Goal: Task Accomplishment & Management: Use online tool/utility

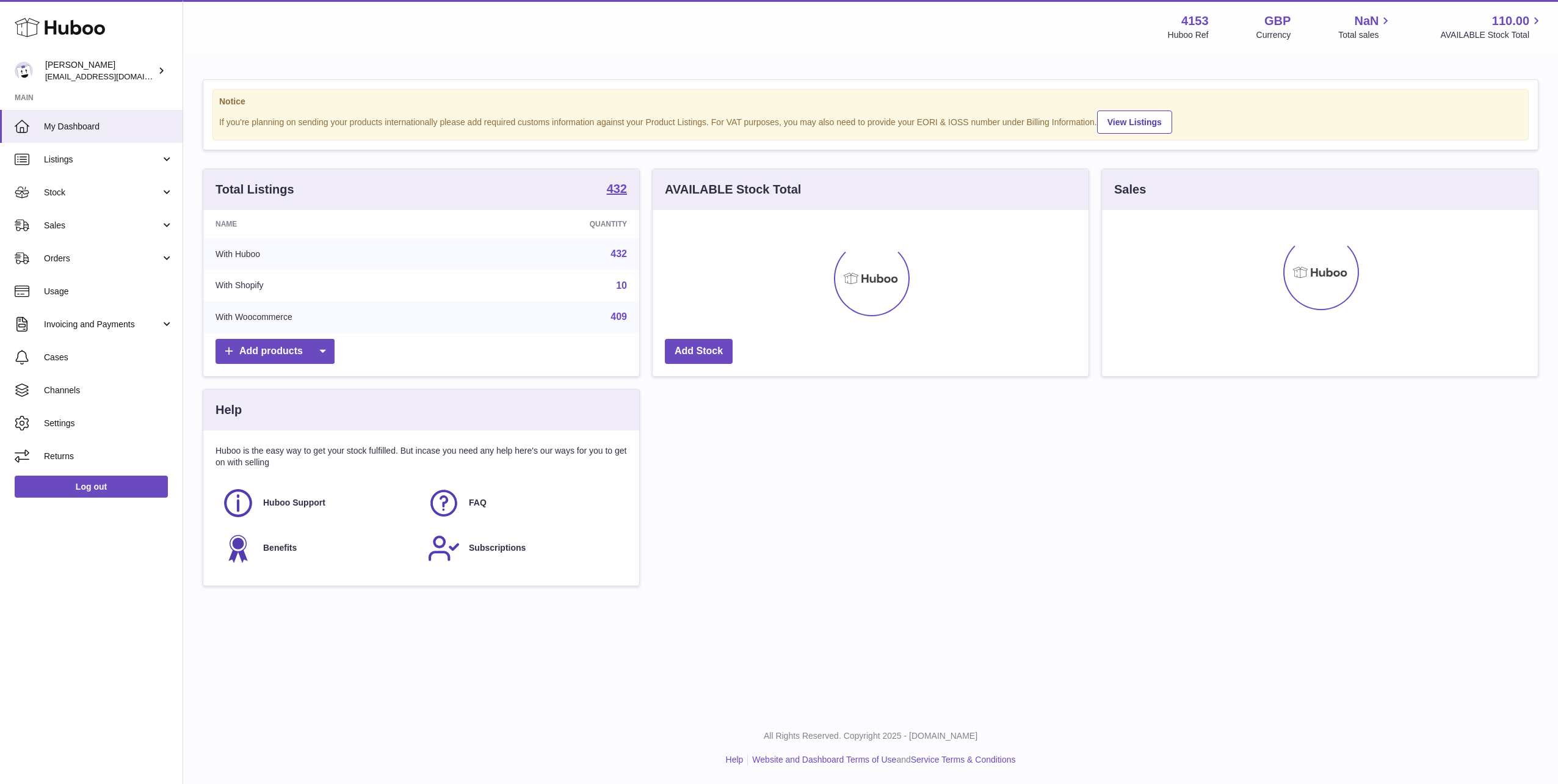
click at [72, 33] on use at bounding box center [60, 27] width 90 height 19
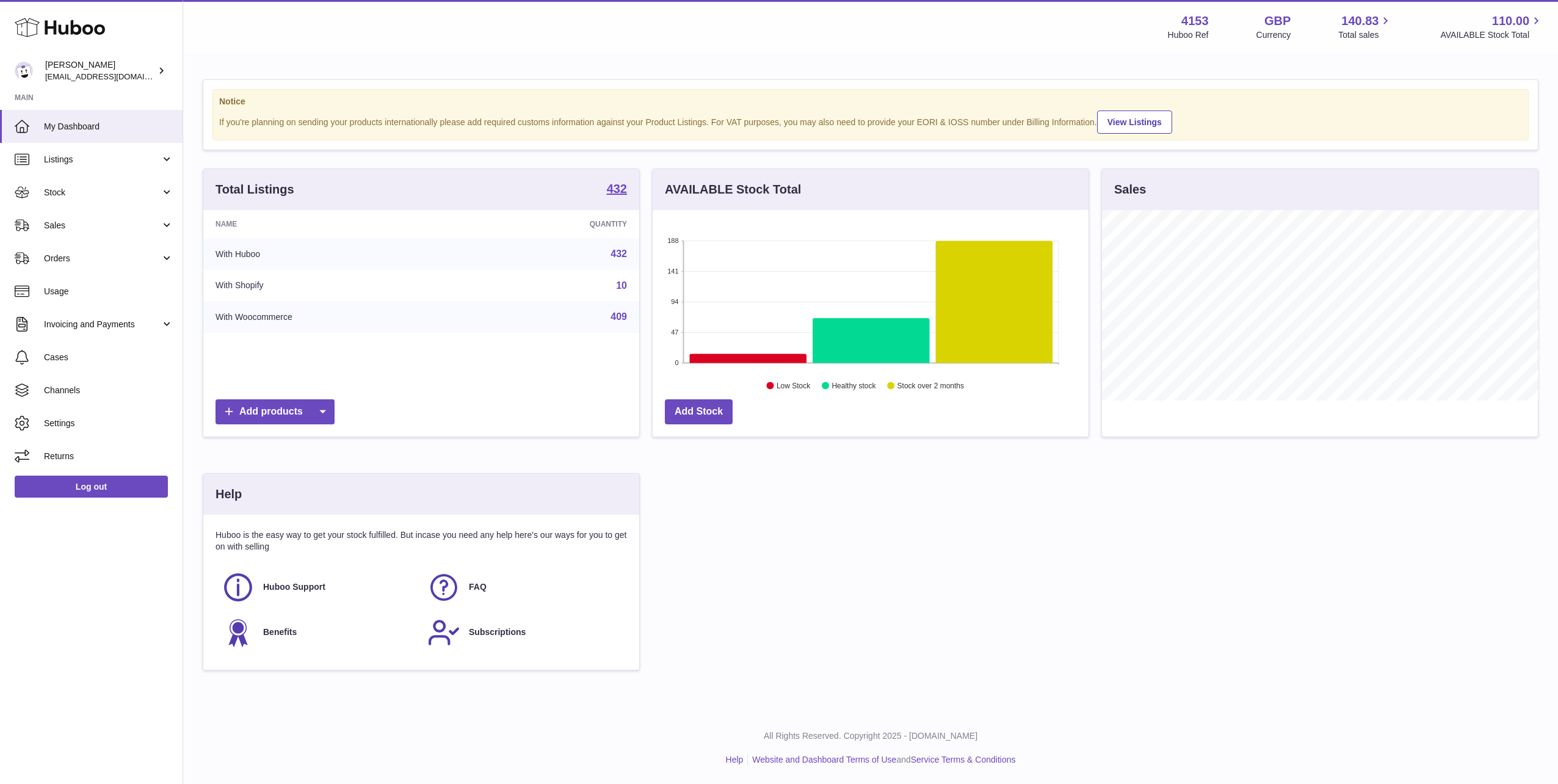
scroll to position [190, 436]
click at [76, 183] on link "Stock" at bounding box center [91, 192] width 183 height 33
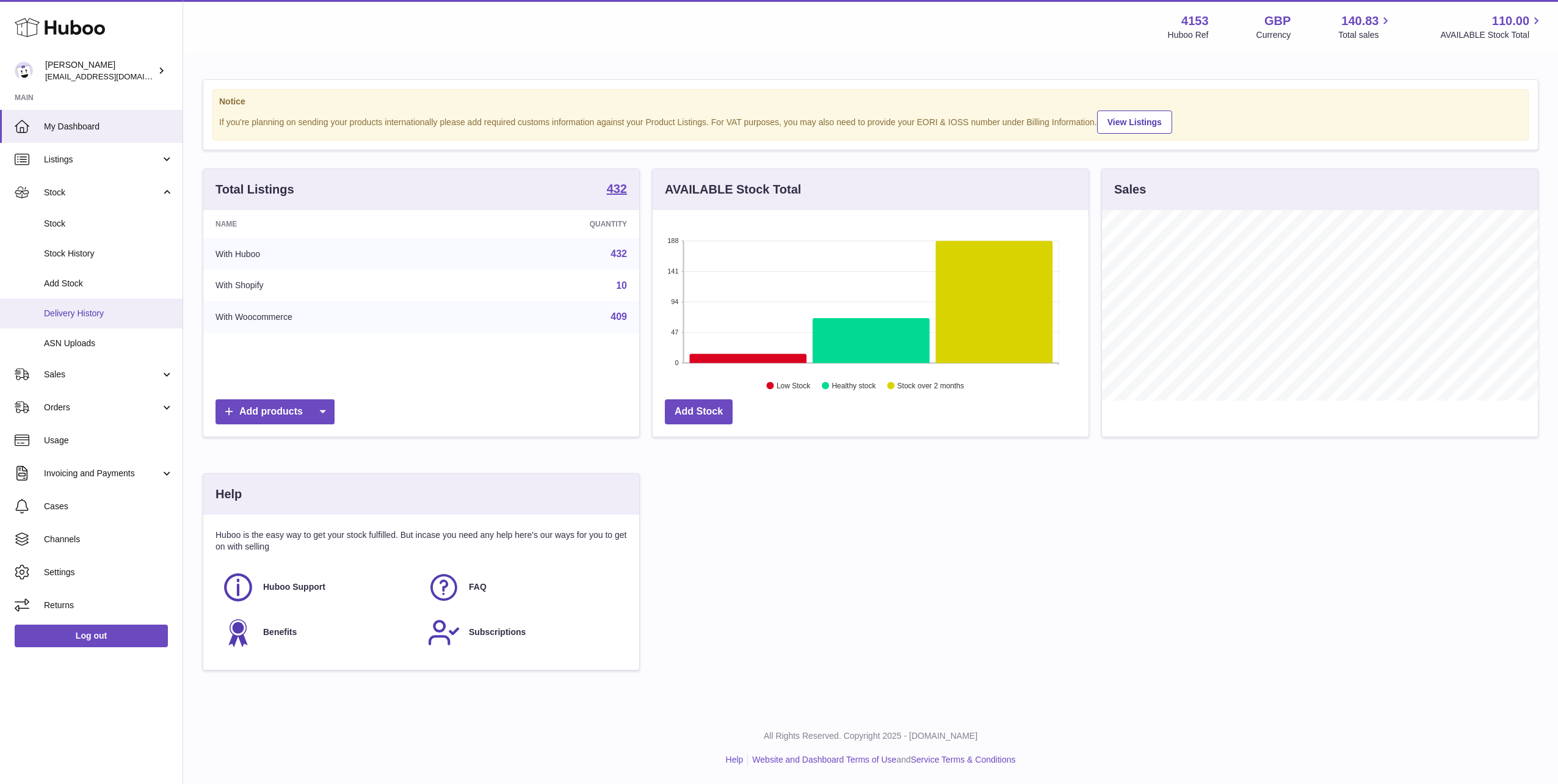
click at [69, 313] on span "Delivery History" at bounding box center [109, 314] width 130 height 12
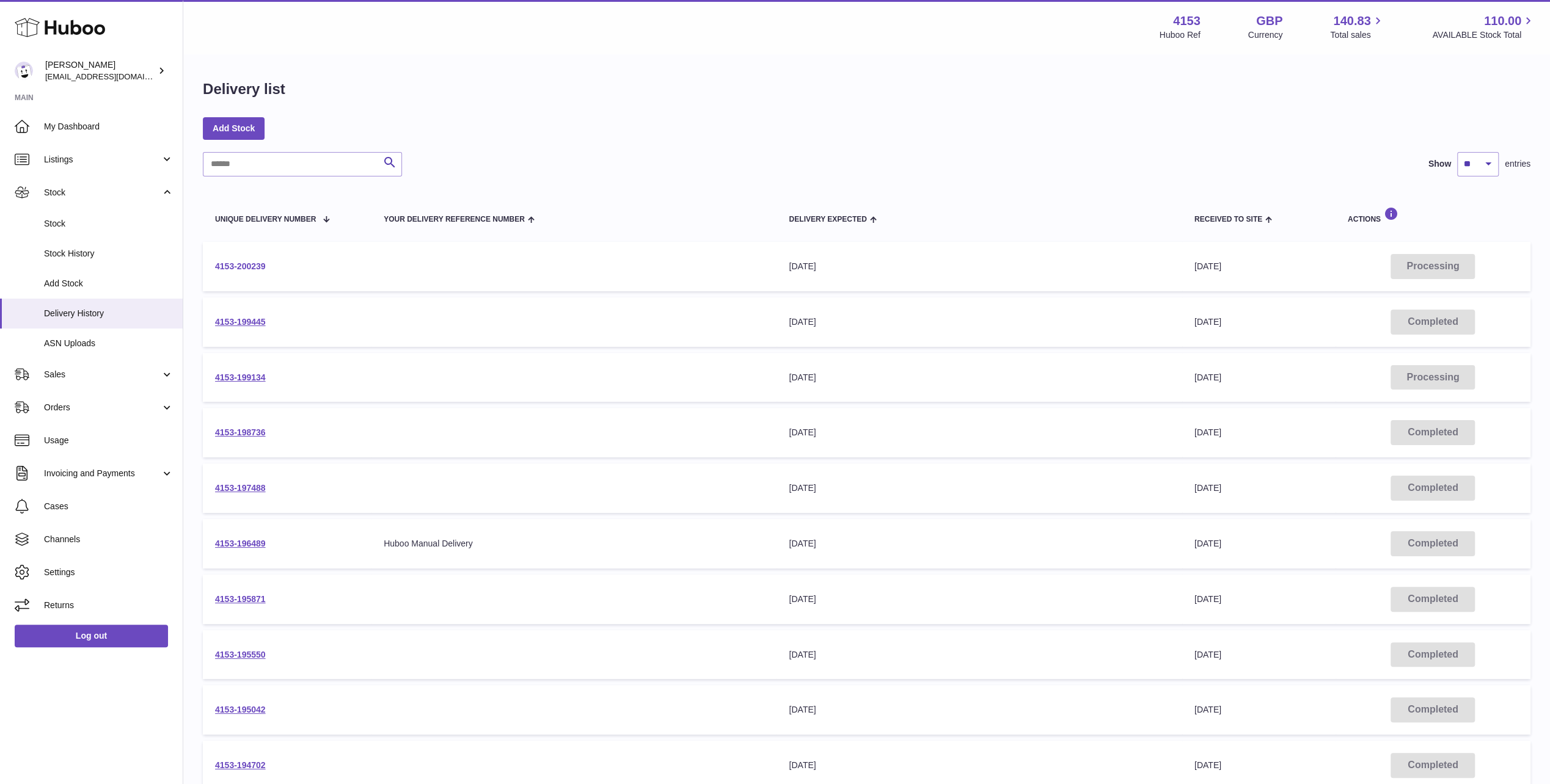
click at [240, 263] on link "4153-200239" at bounding box center [240, 265] width 50 height 9
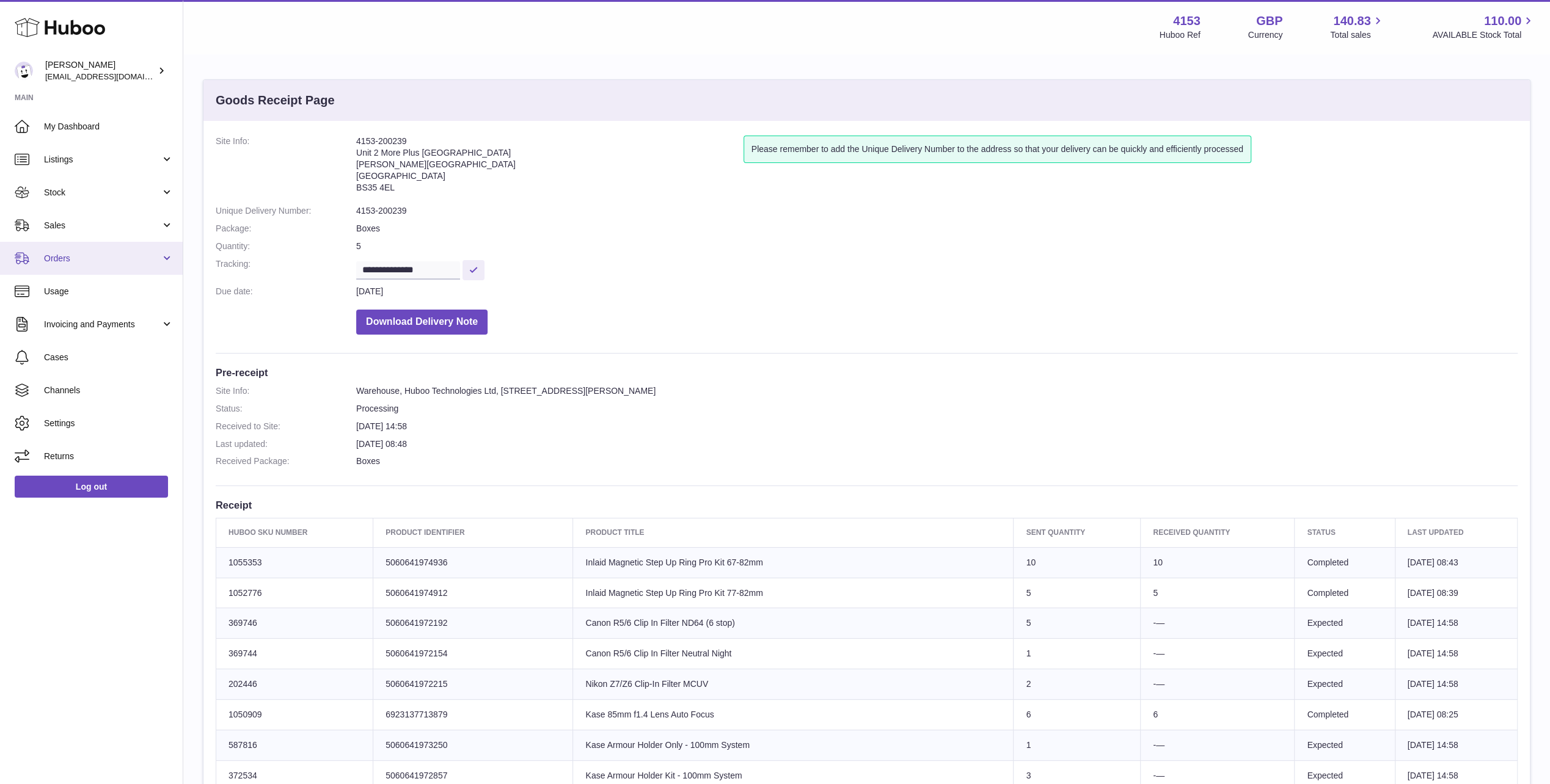
click at [62, 254] on span "Orders" at bounding box center [102, 258] width 117 height 12
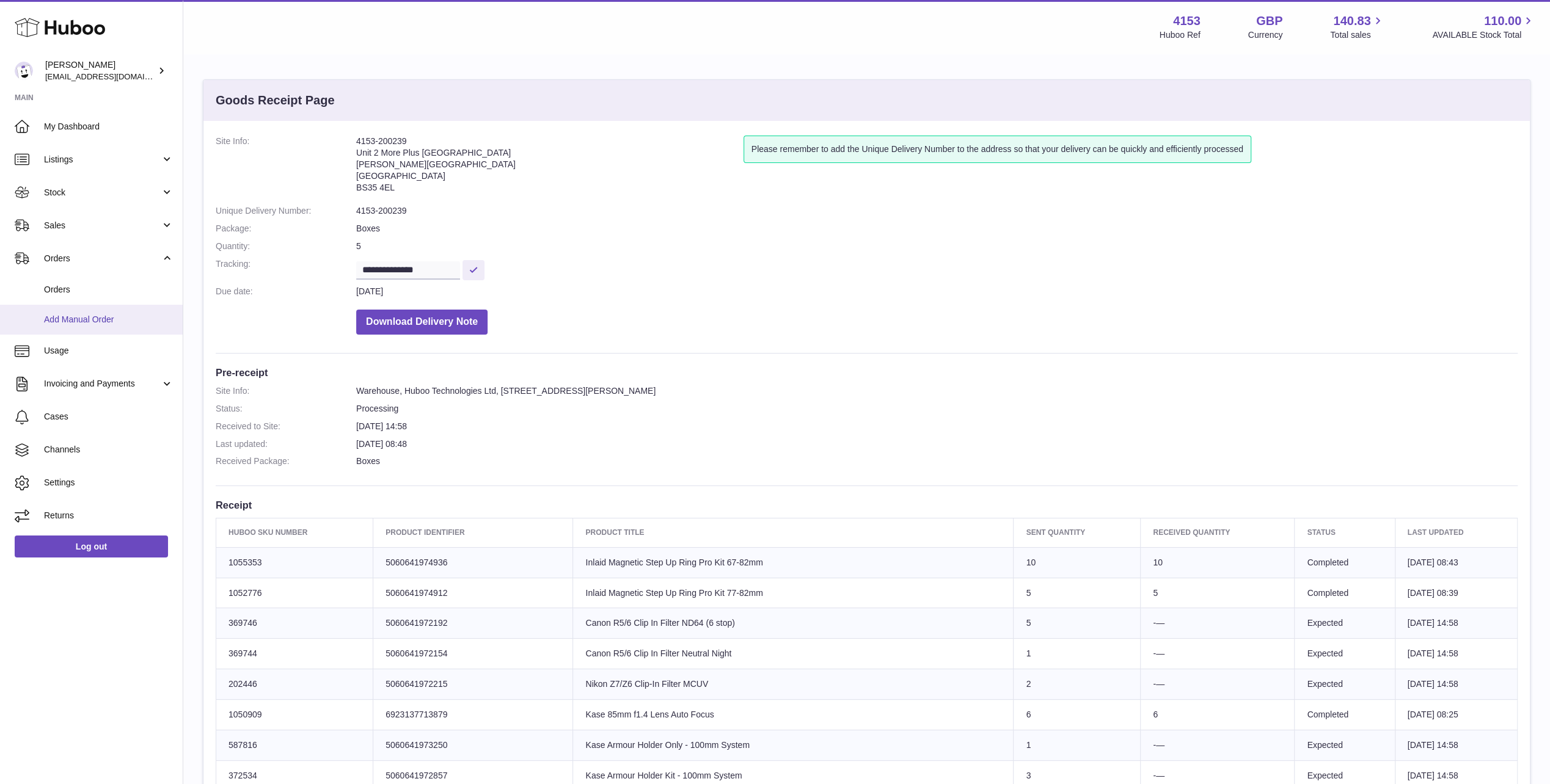
click at [76, 317] on span "Add Manual Order" at bounding box center [109, 320] width 130 height 12
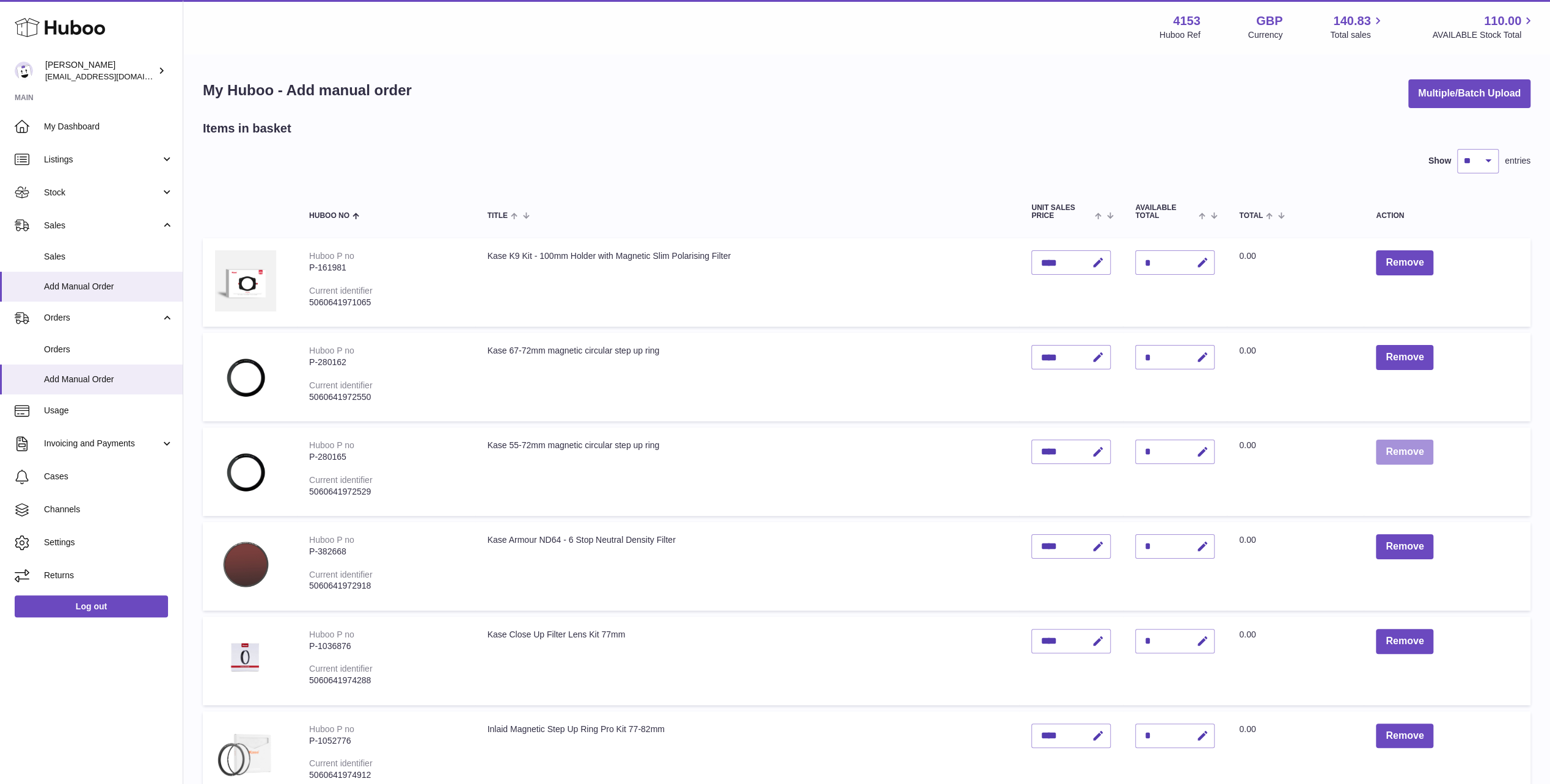
click at [1396, 439] on button "Remove" at bounding box center [1404, 451] width 57 height 25
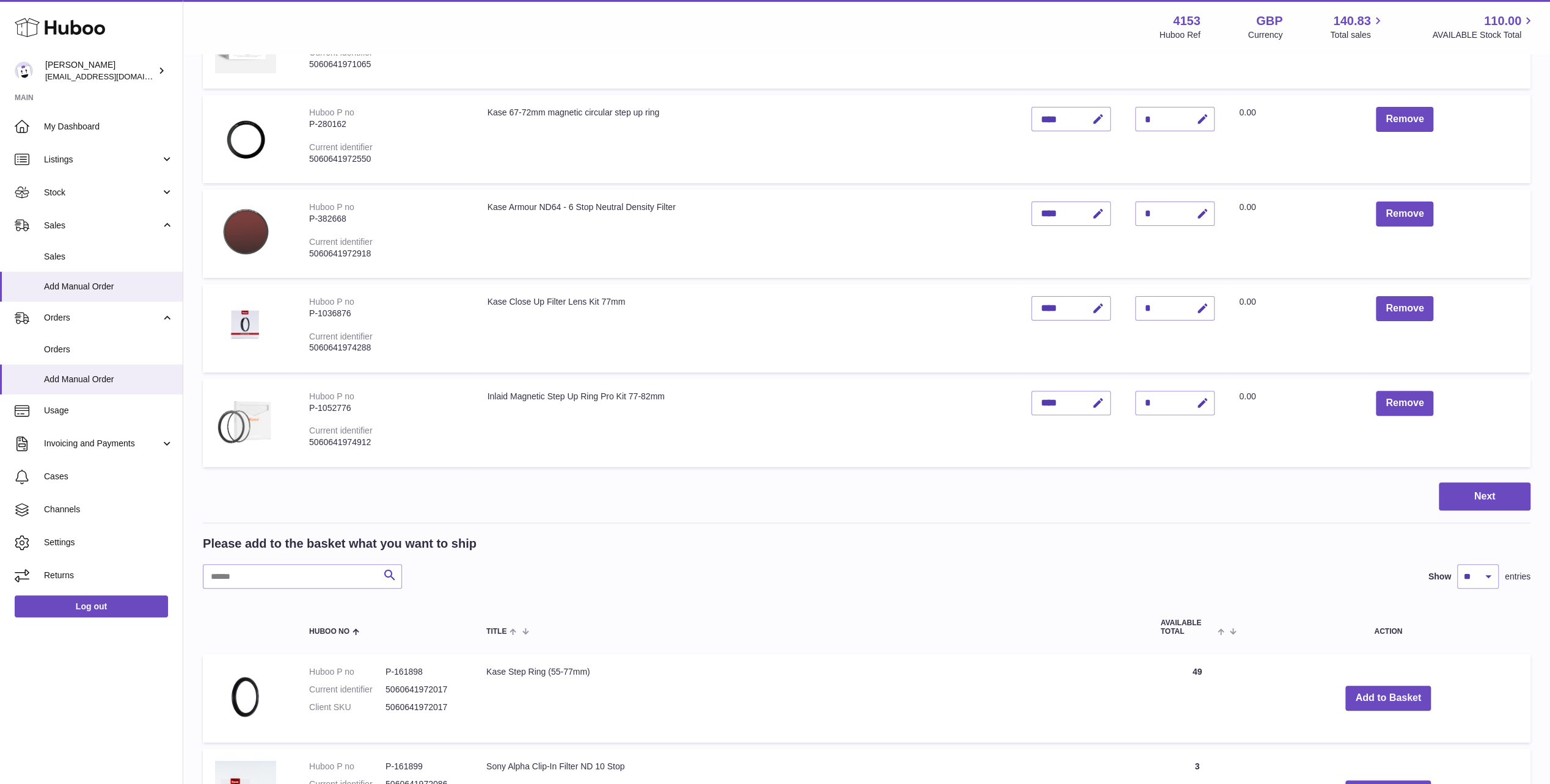
scroll to position [244, 0]
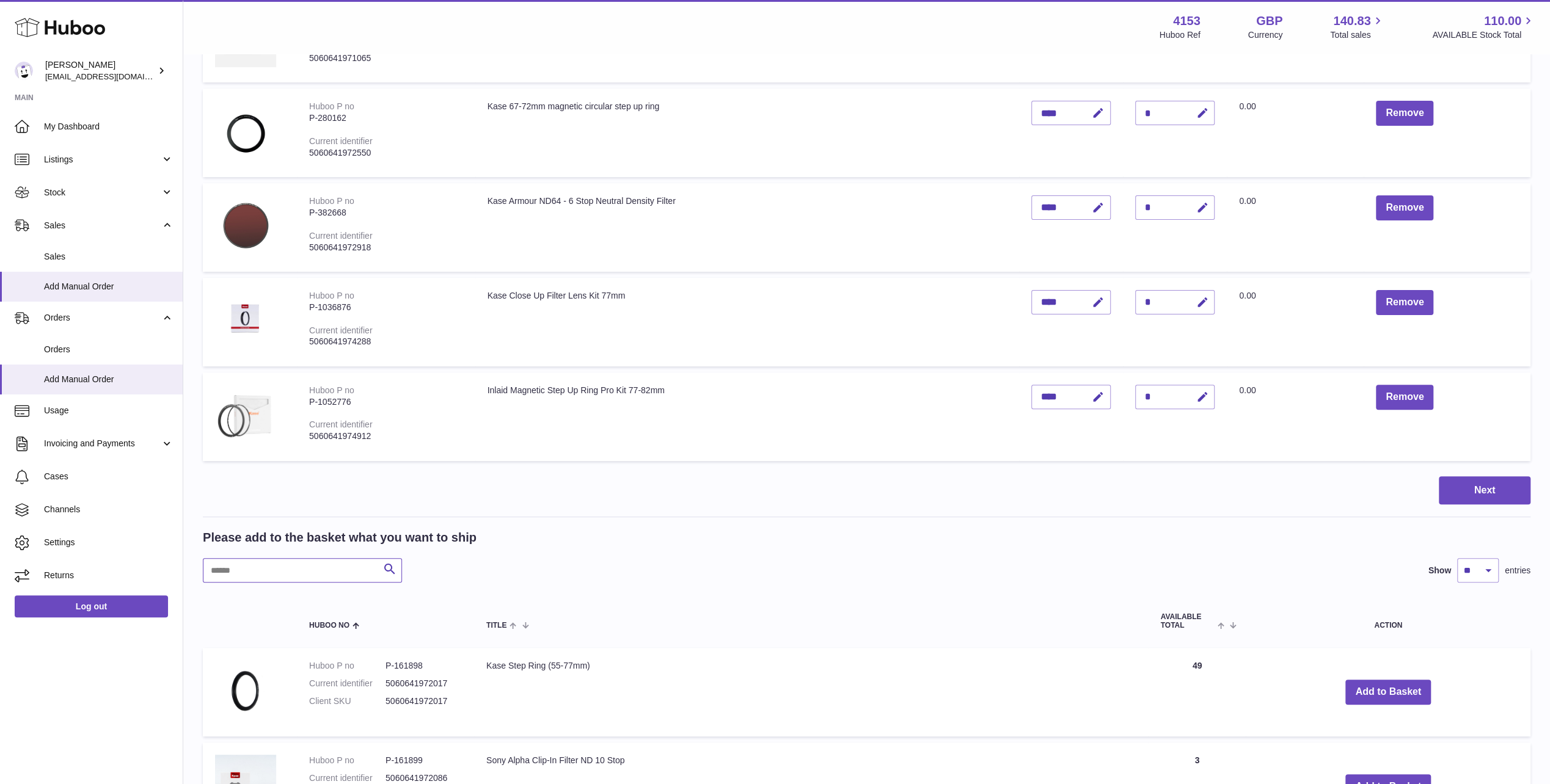
click at [224, 558] on input "text" at bounding box center [302, 570] width 199 height 25
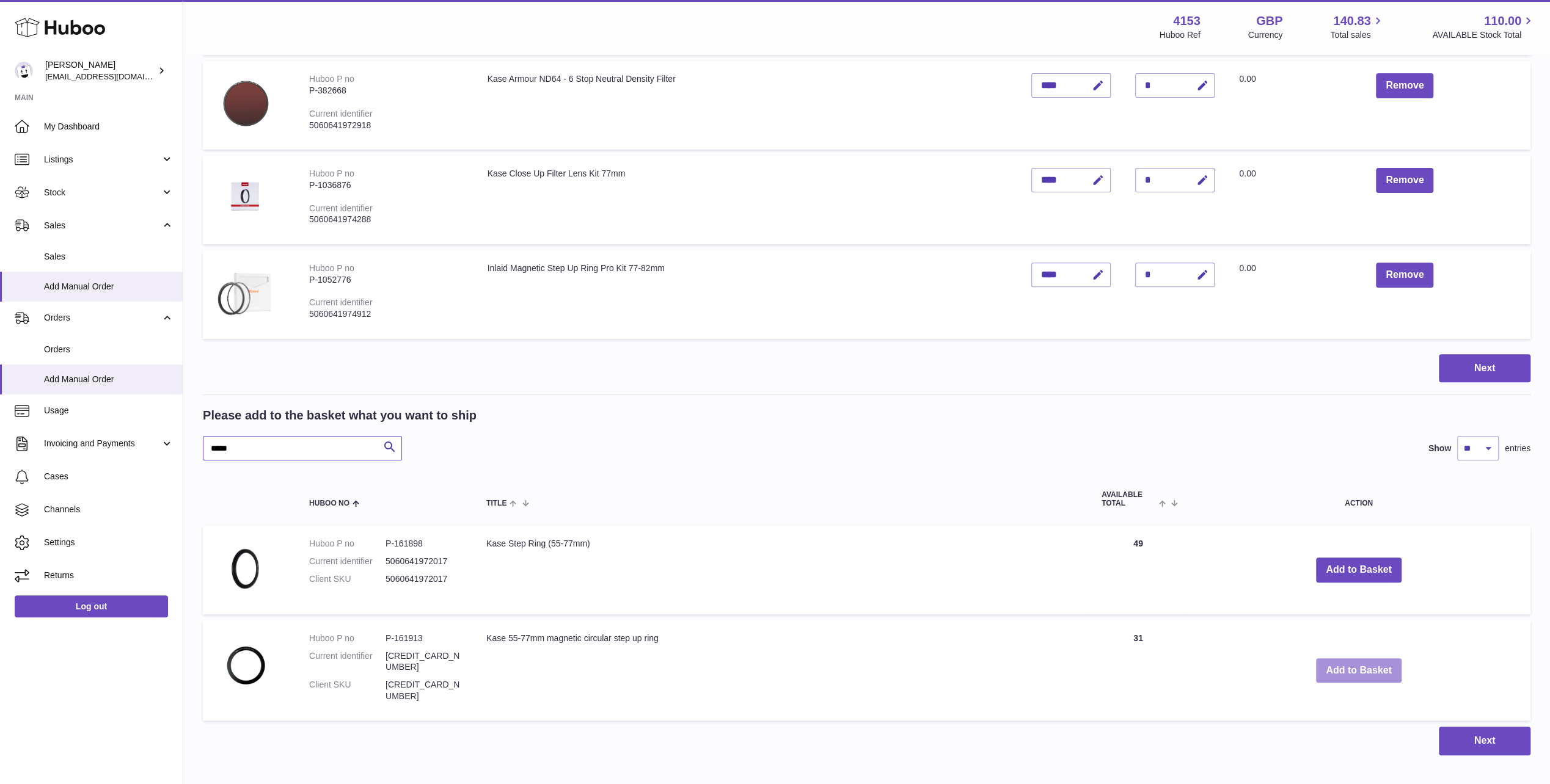
type input "*****"
click at [1344, 658] on button "Add to Basket" at bounding box center [1359, 670] width 85 height 25
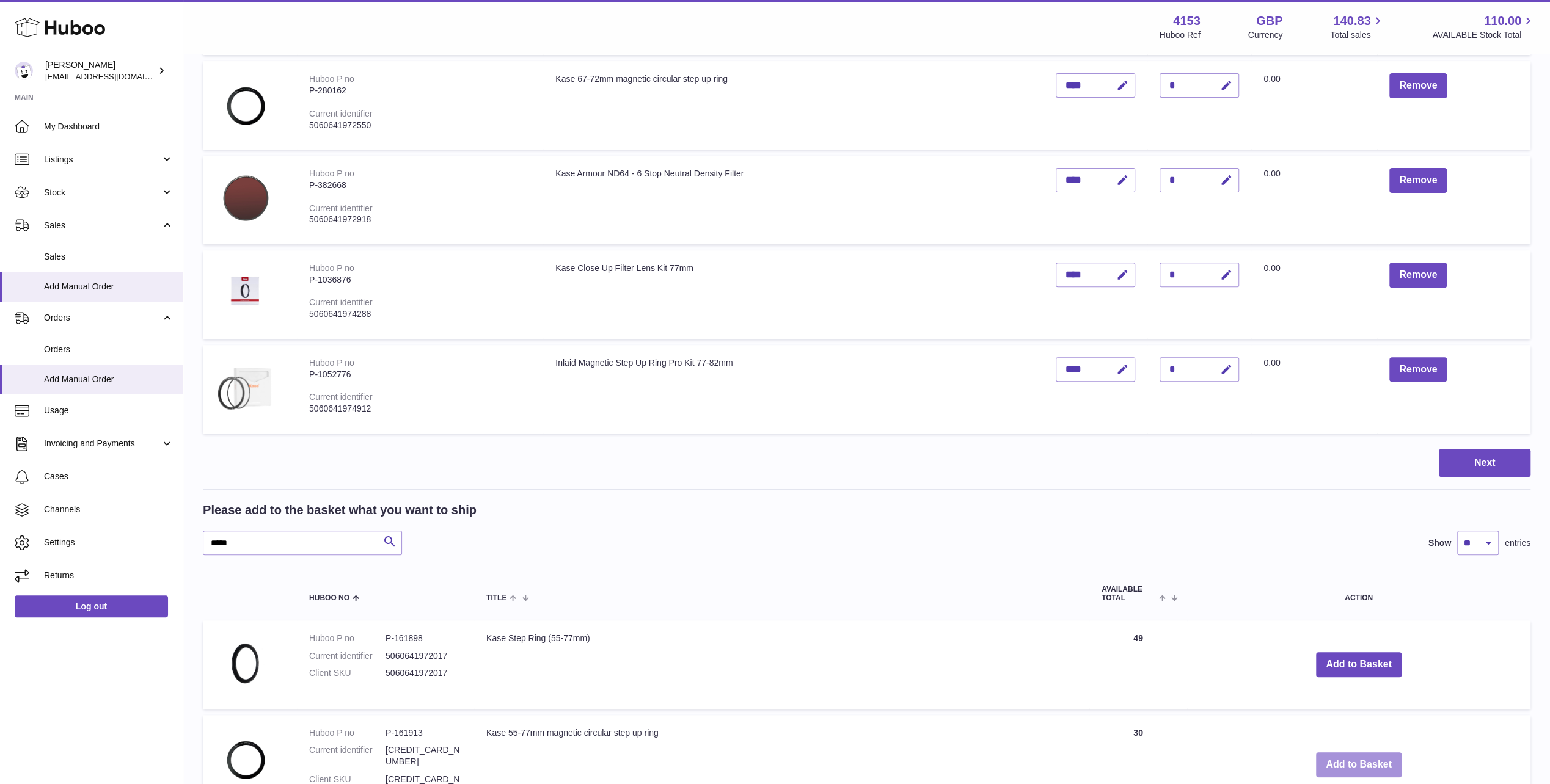
scroll to position [454, 0]
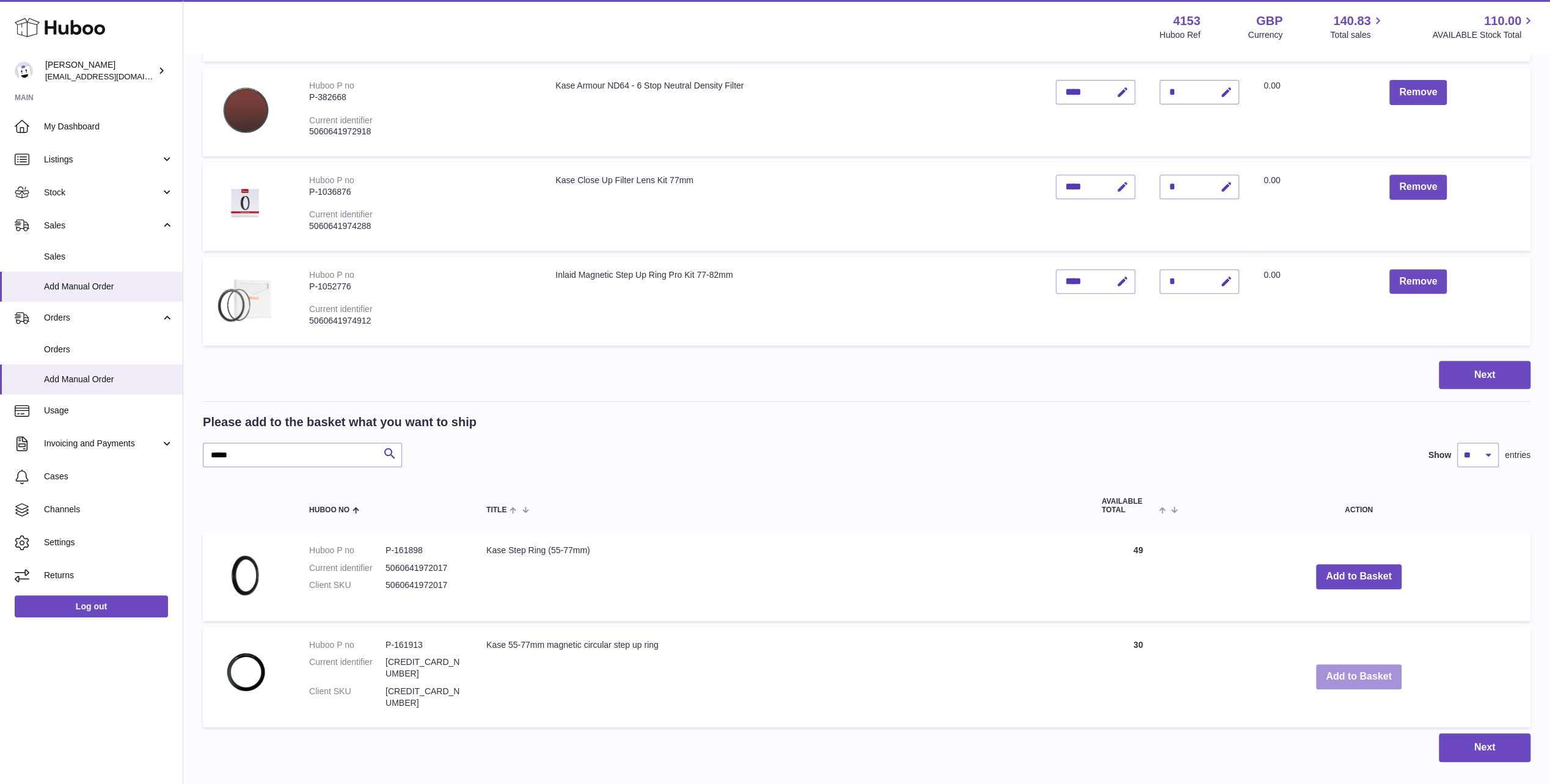
click at [1363, 665] on button "Add to Basket" at bounding box center [1359, 677] width 85 height 25
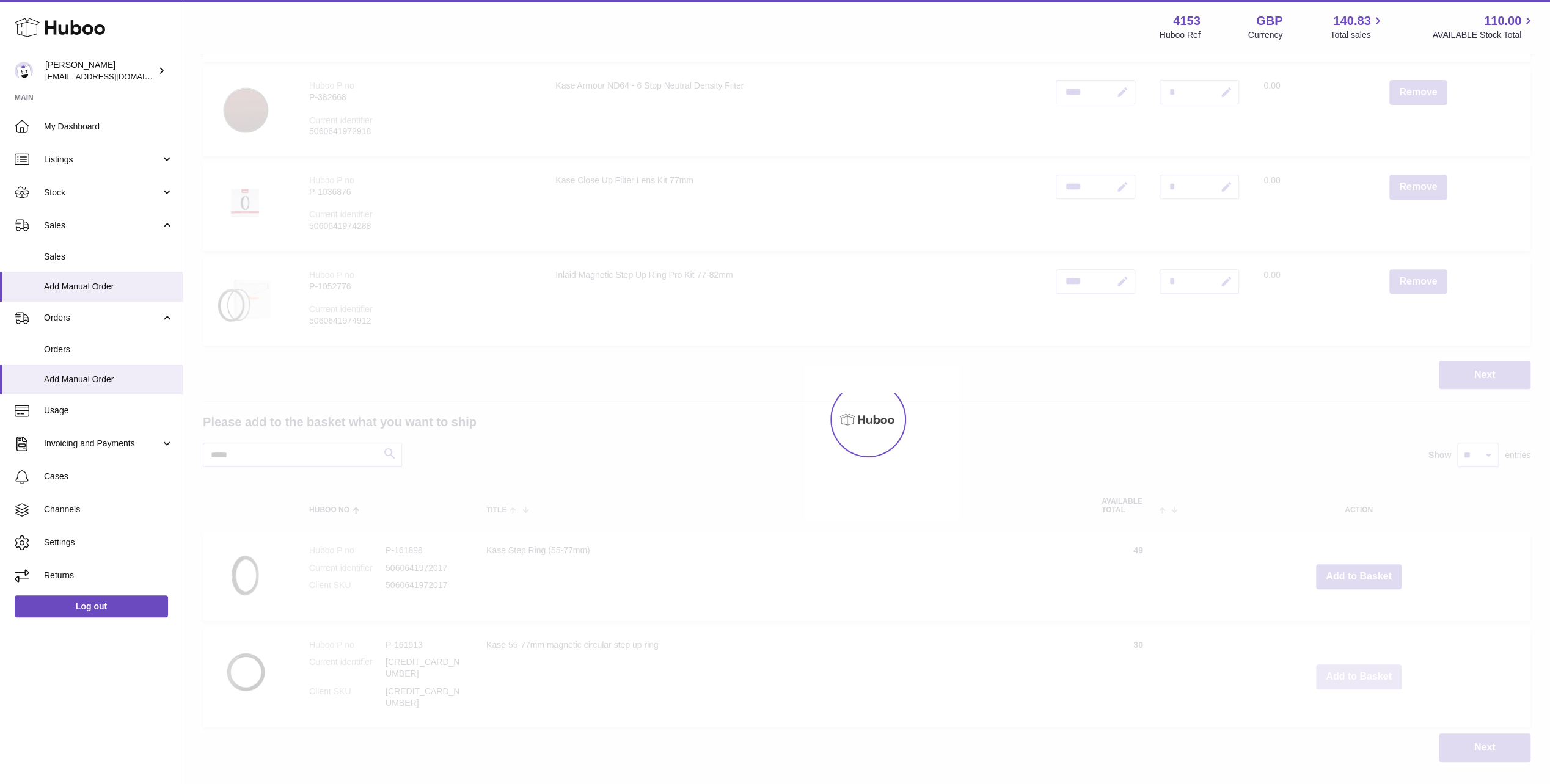
type input "*"
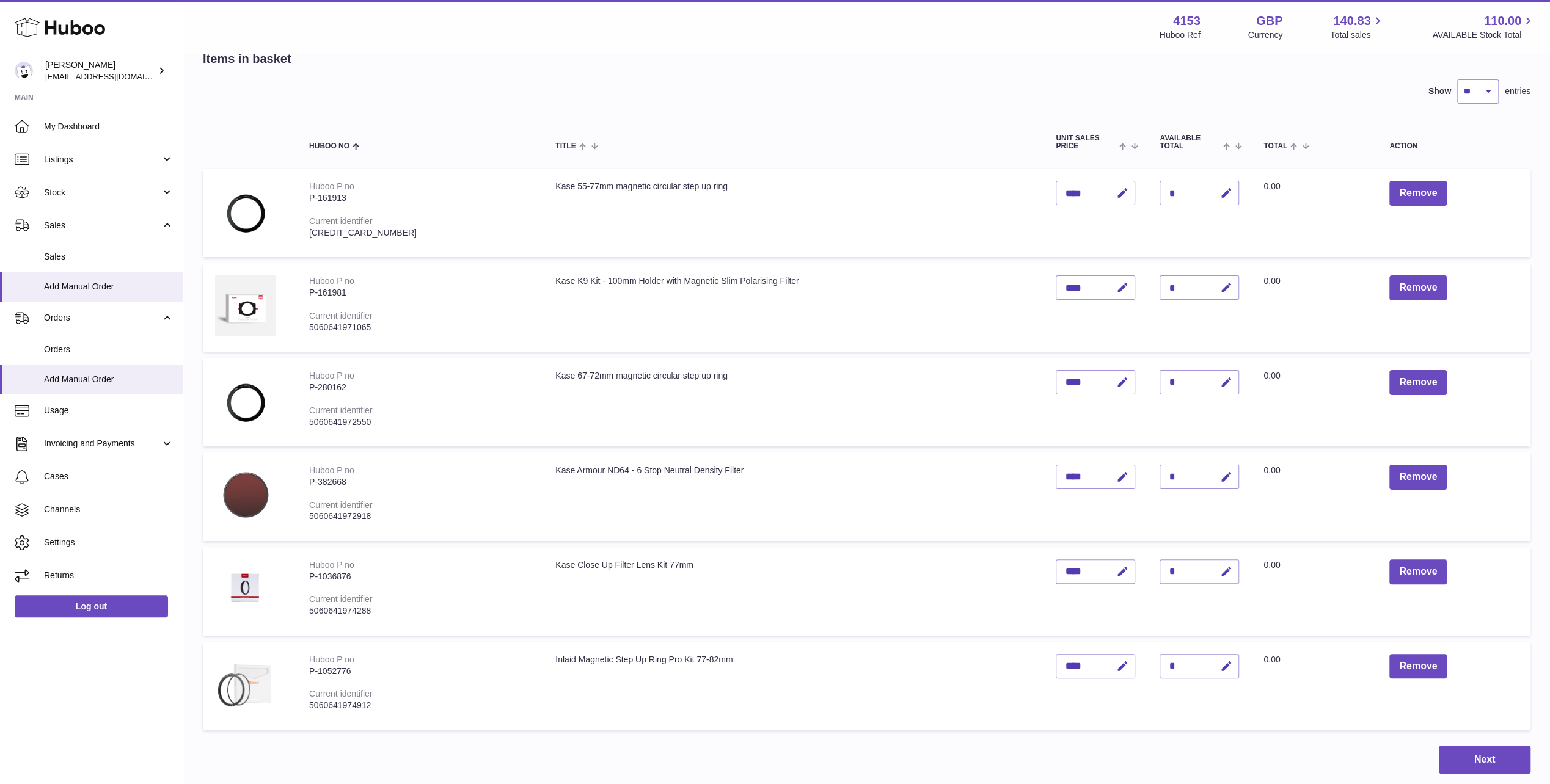
scroll to position [0, 0]
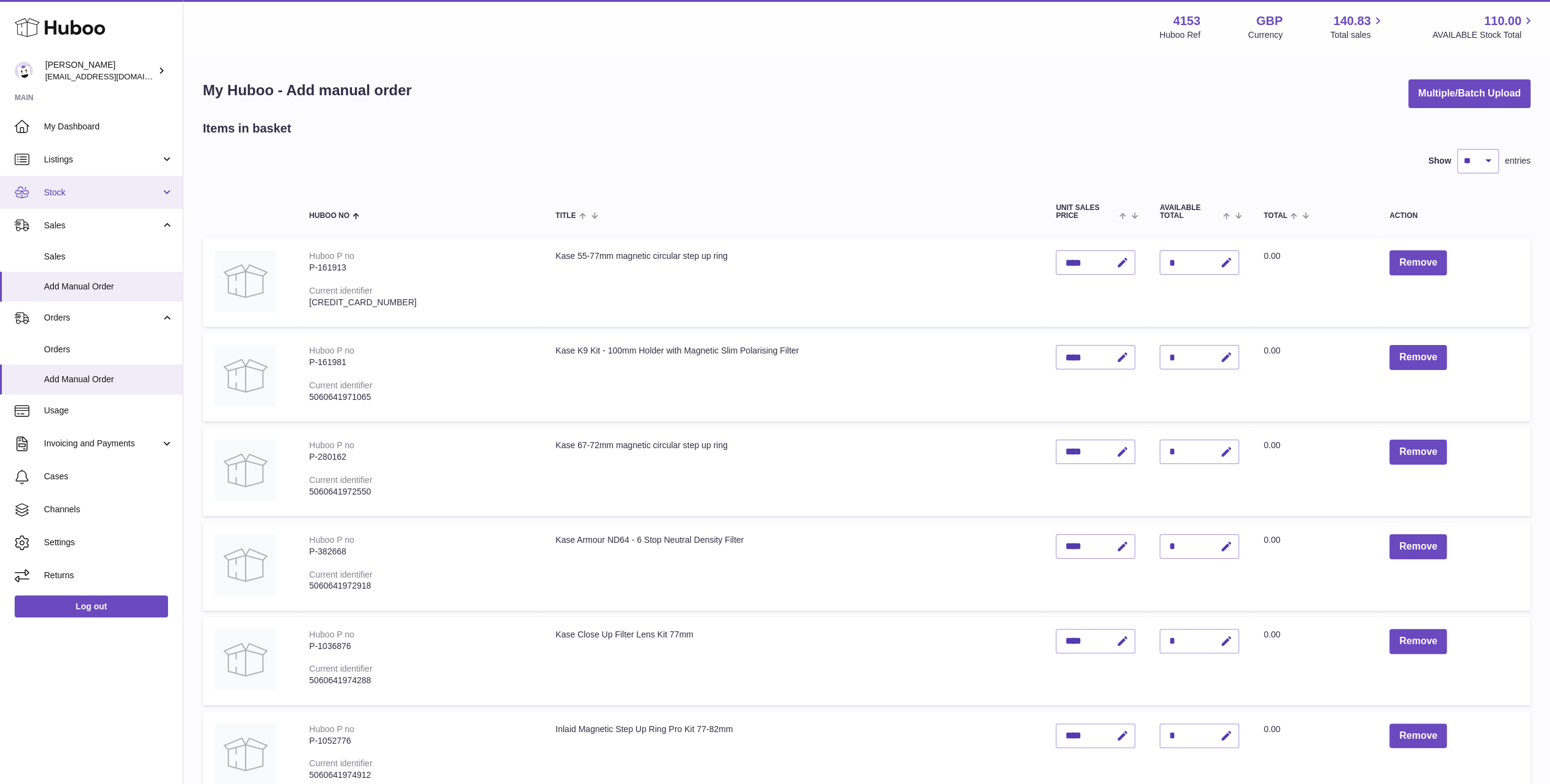
click at [61, 192] on span "Stock" at bounding box center [102, 193] width 117 height 12
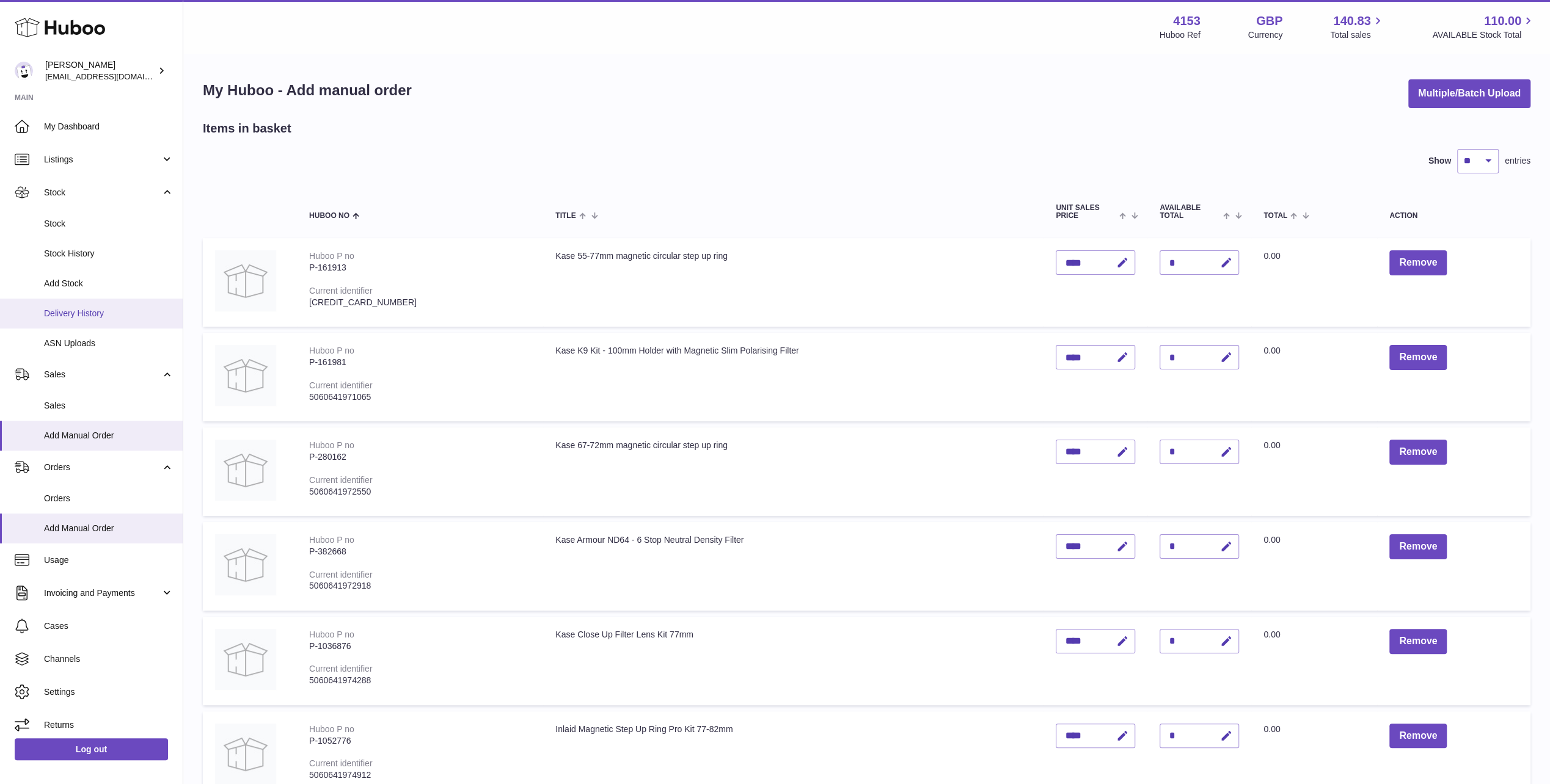
click at [76, 309] on span "Delivery History" at bounding box center [109, 314] width 130 height 12
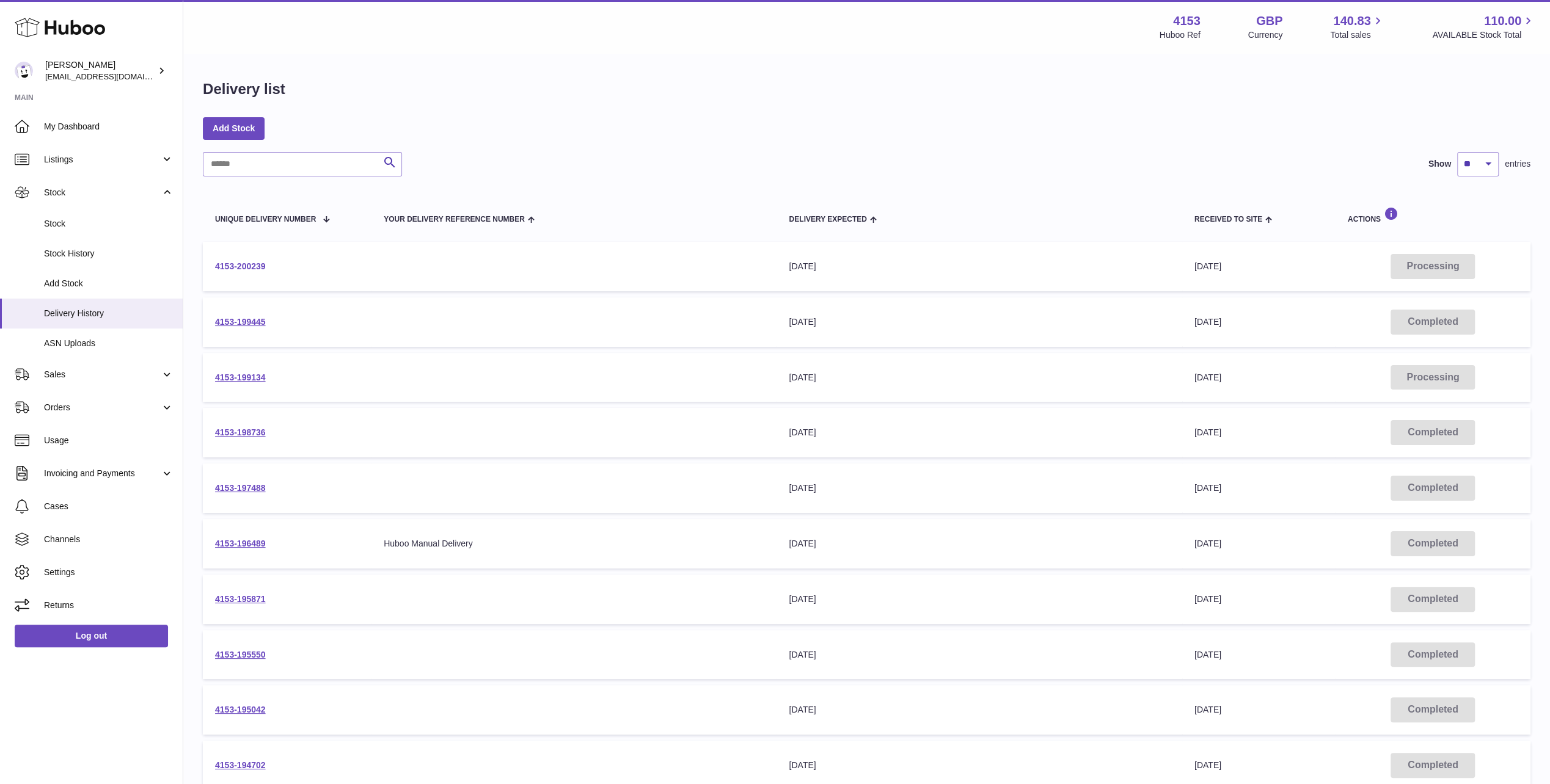
click at [233, 266] on link "4153-200239" at bounding box center [240, 265] width 50 height 9
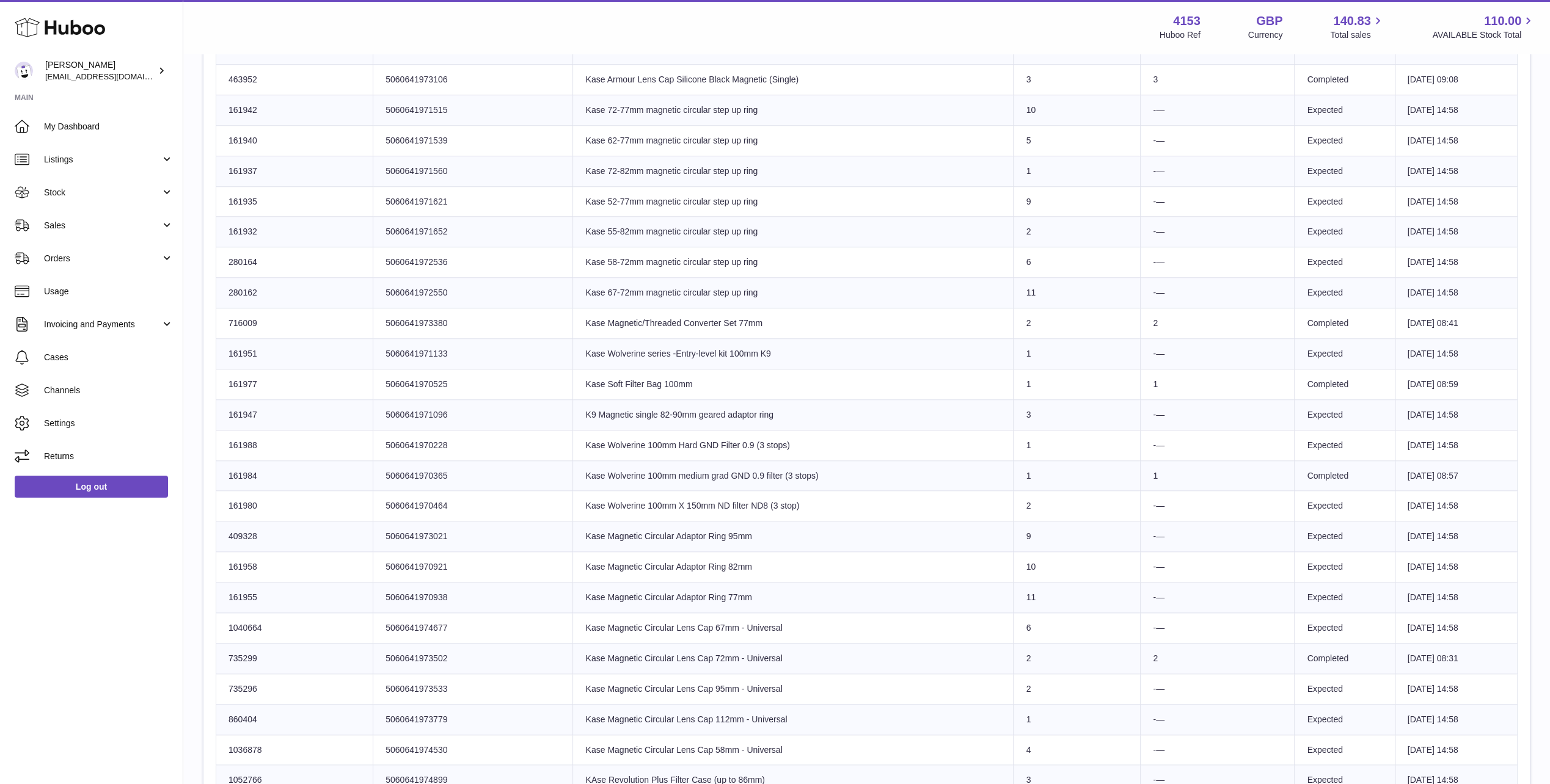
scroll to position [977, 0]
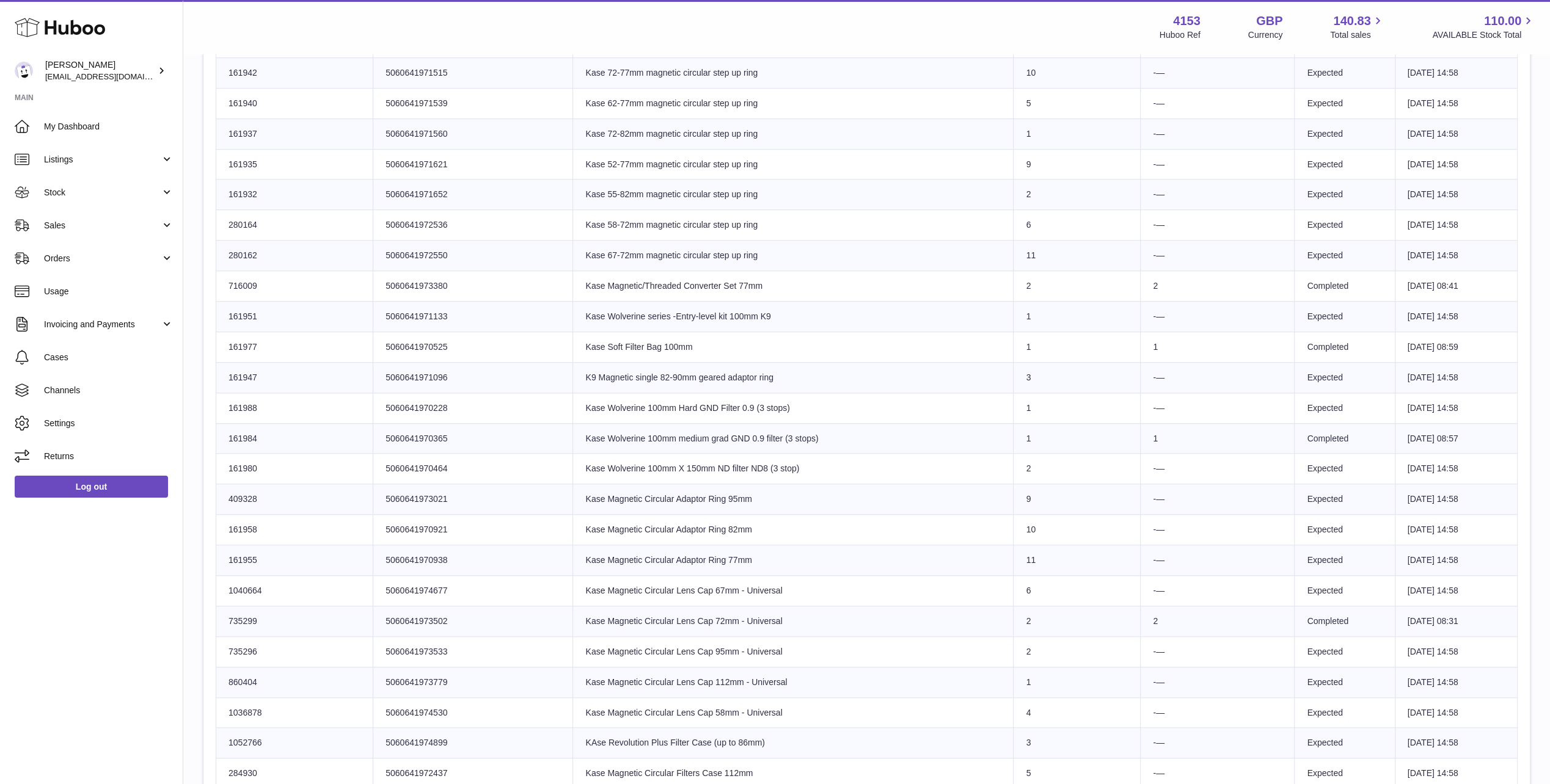
click at [314, 365] on td "Huboo SKU Number 161947" at bounding box center [294, 377] width 157 height 31
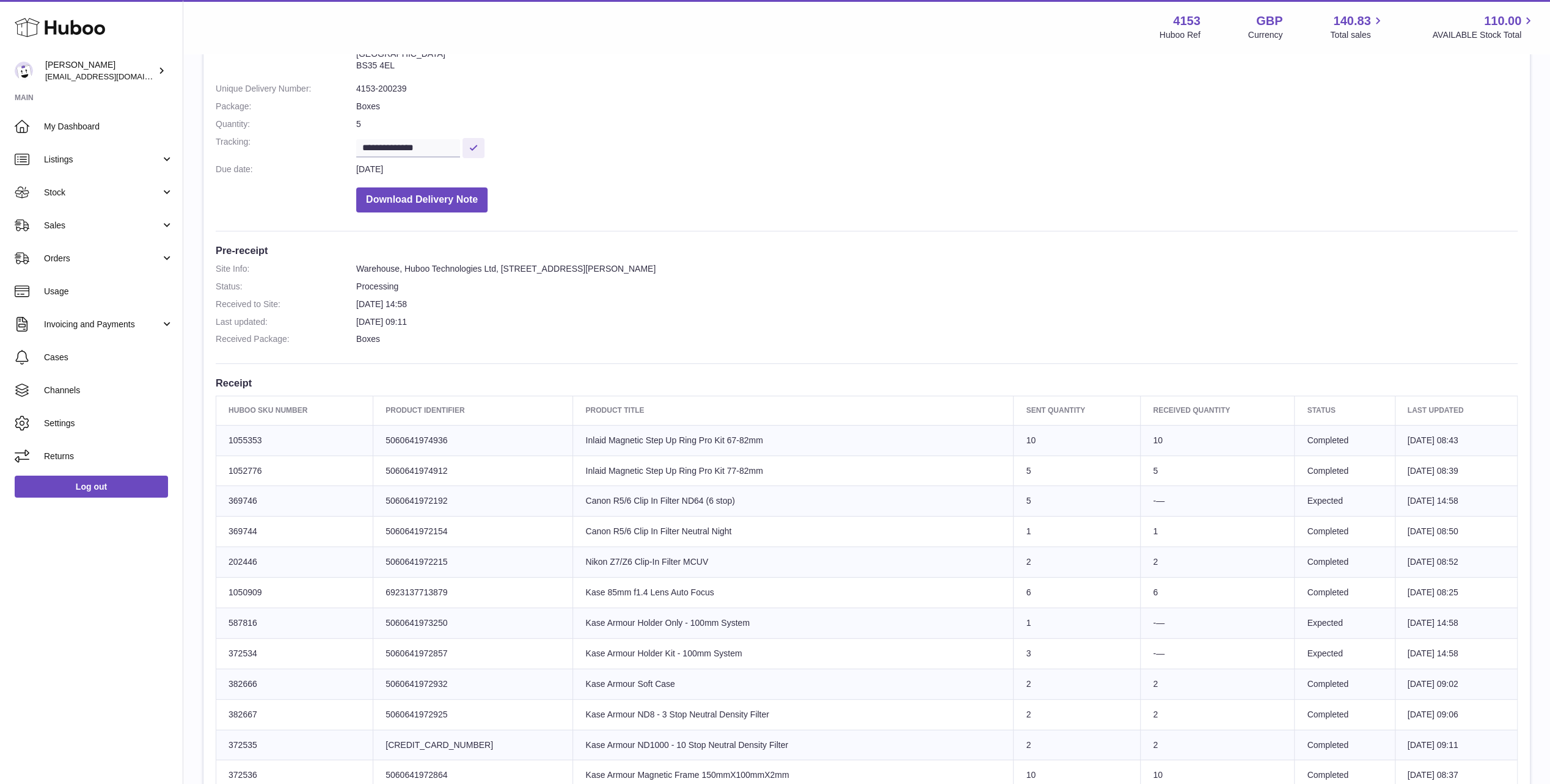
scroll to position [0, 0]
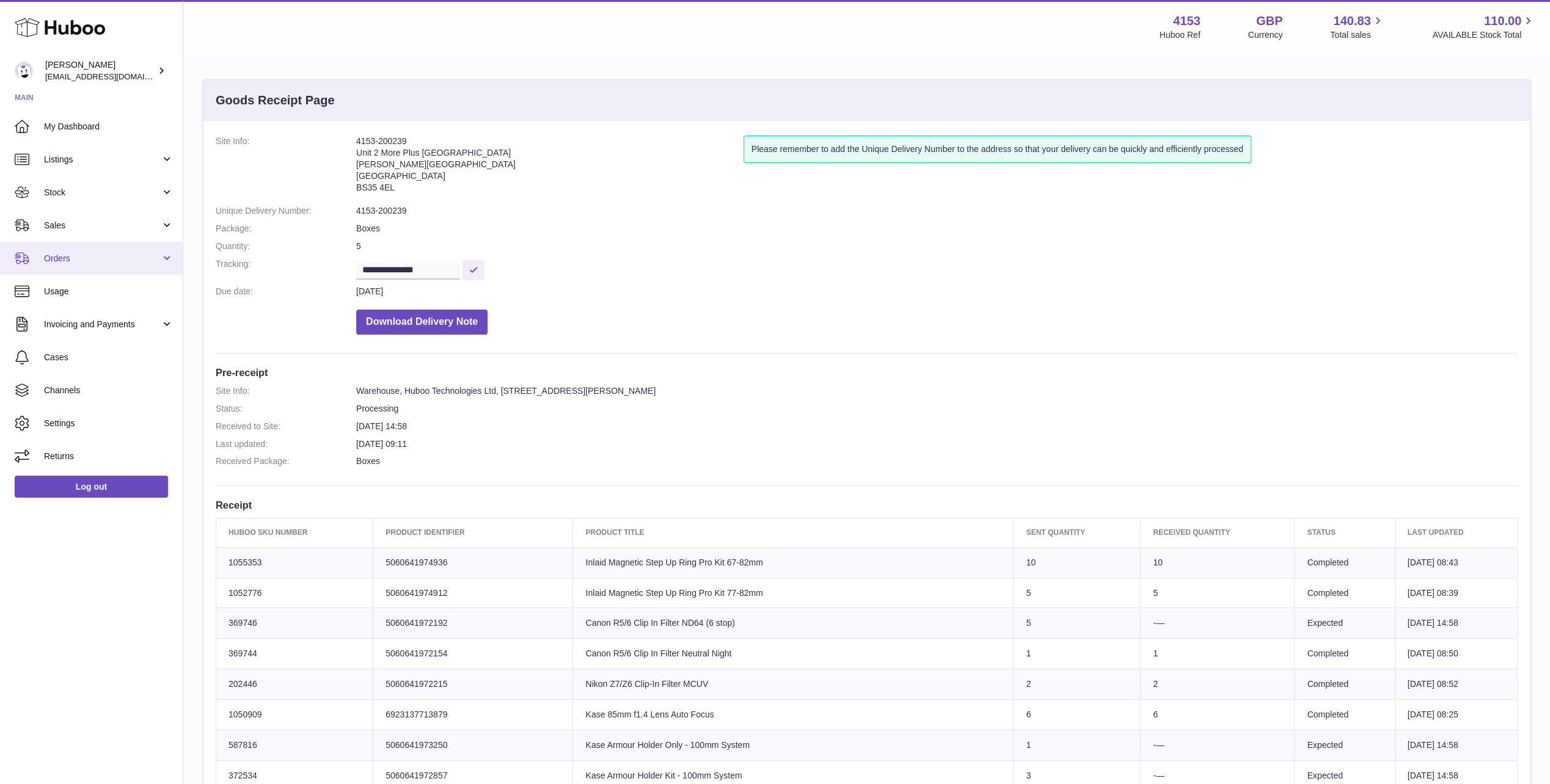
click at [61, 257] on span "Orders" at bounding box center [102, 258] width 117 height 12
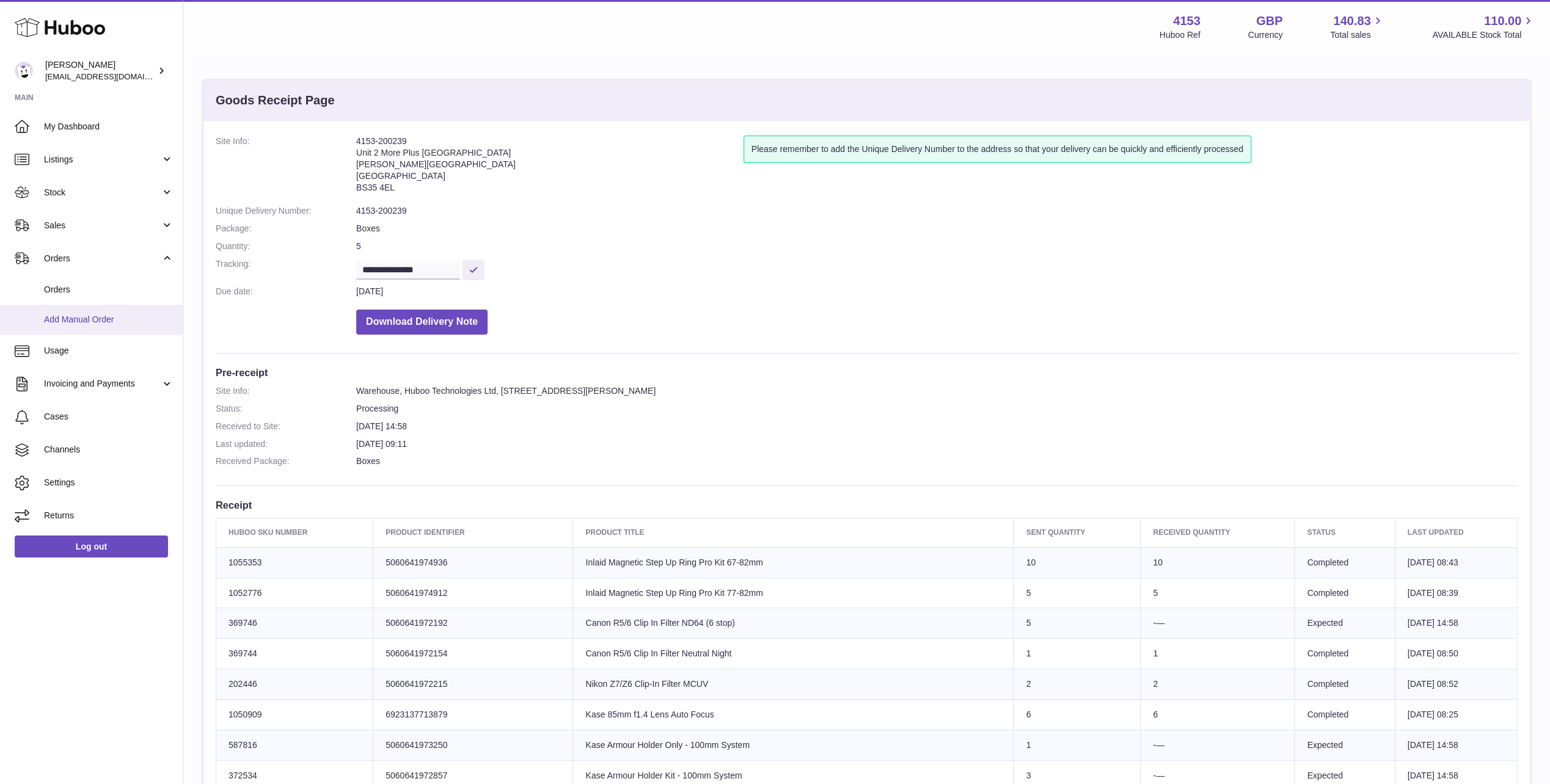
click at [89, 315] on span "Add Manual Order" at bounding box center [109, 320] width 130 height 12
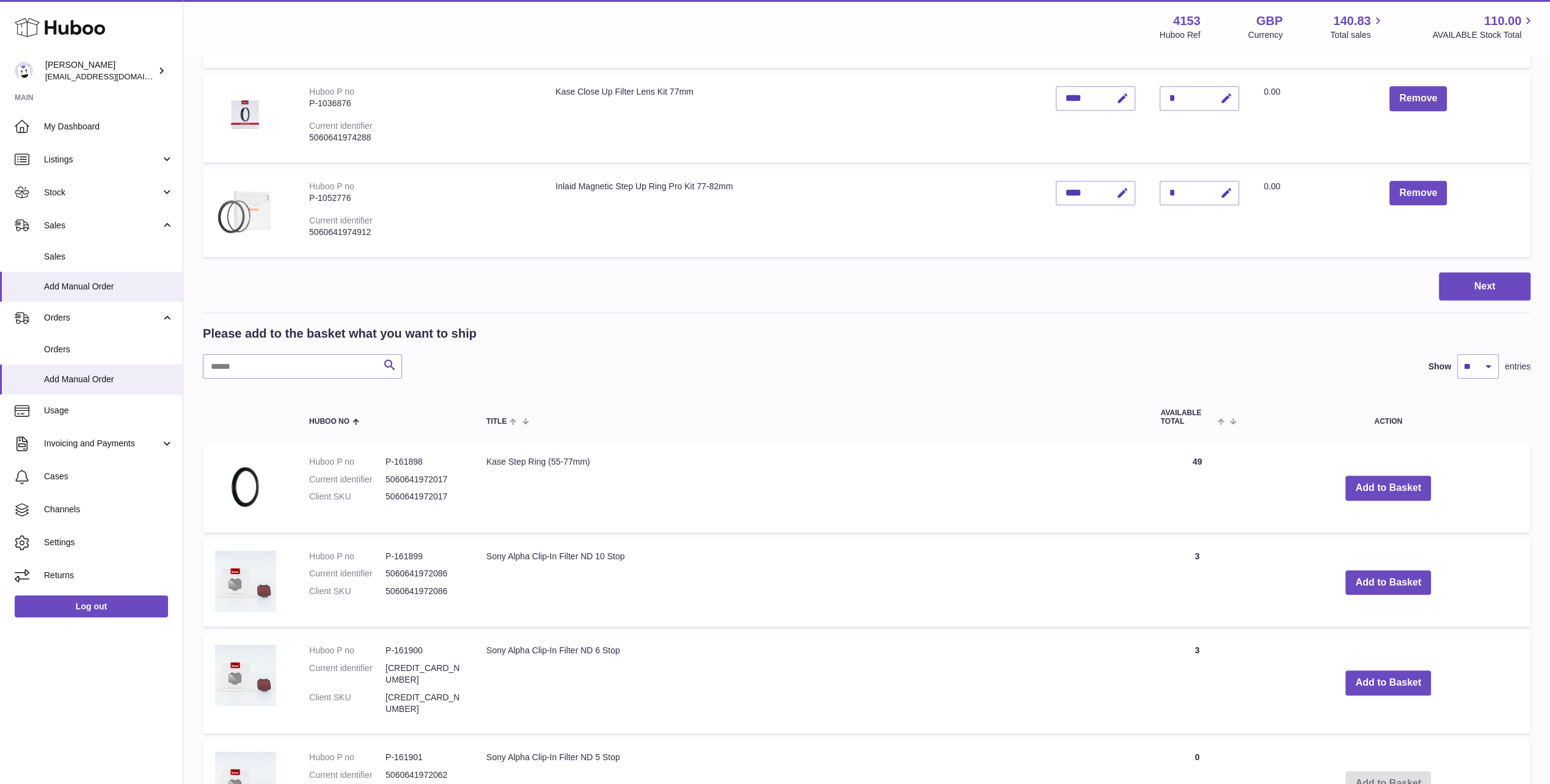
scroll to position [549, 0]
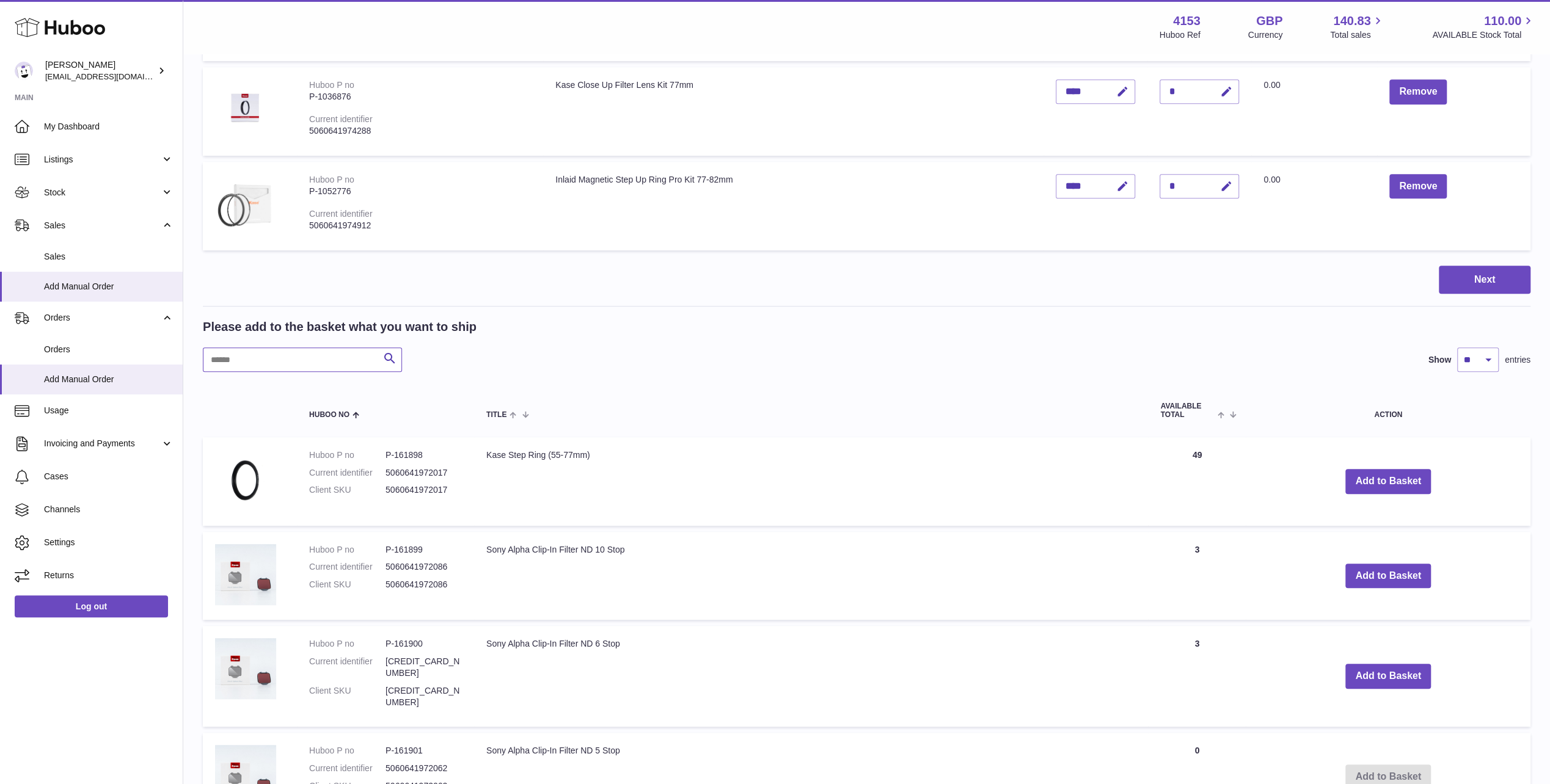
click at [248, 360] on input "text" at bounding box center [302, 359] width 199 height 25
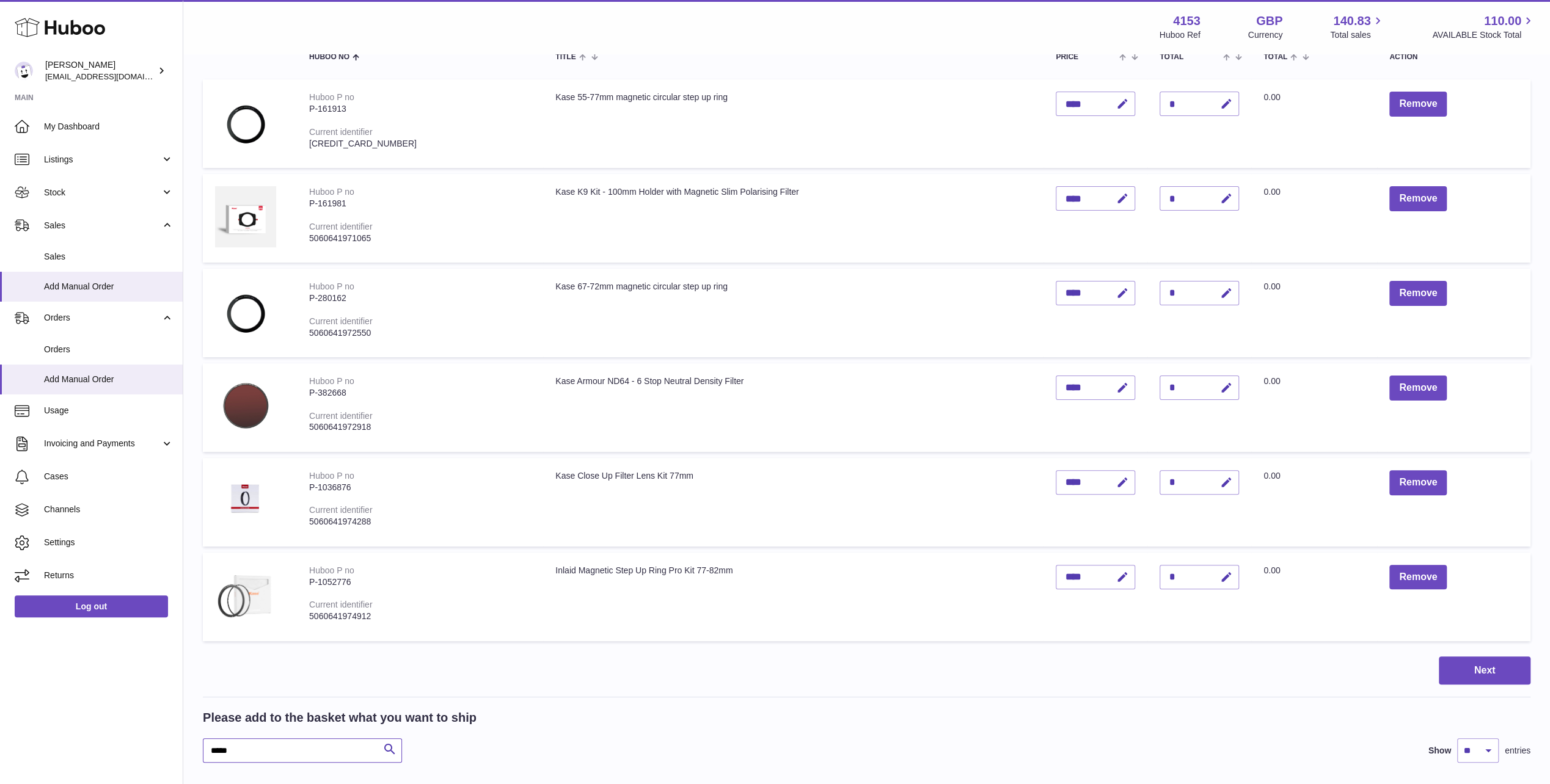
scroll to position [122, 0]
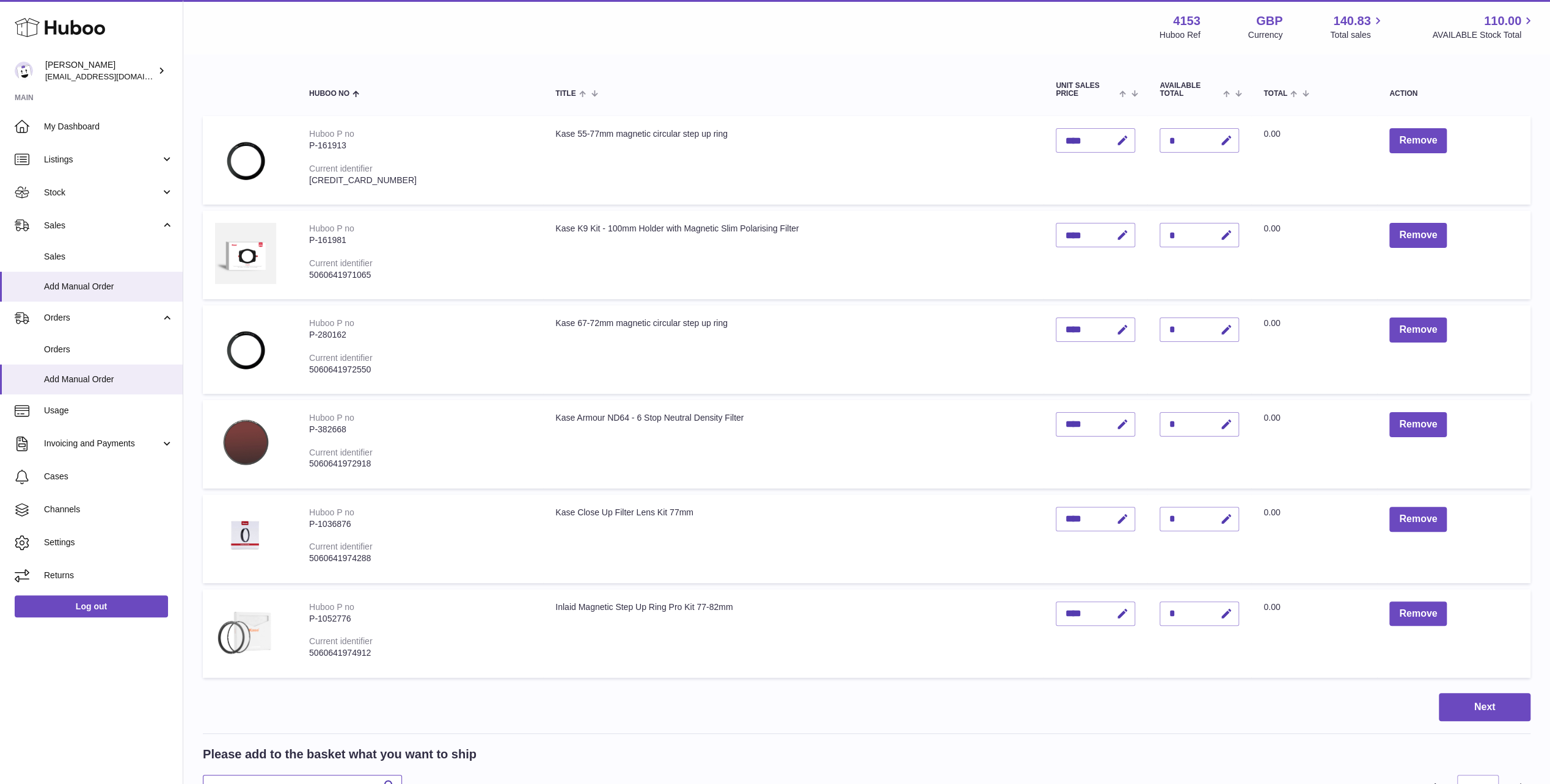
type input "*****"
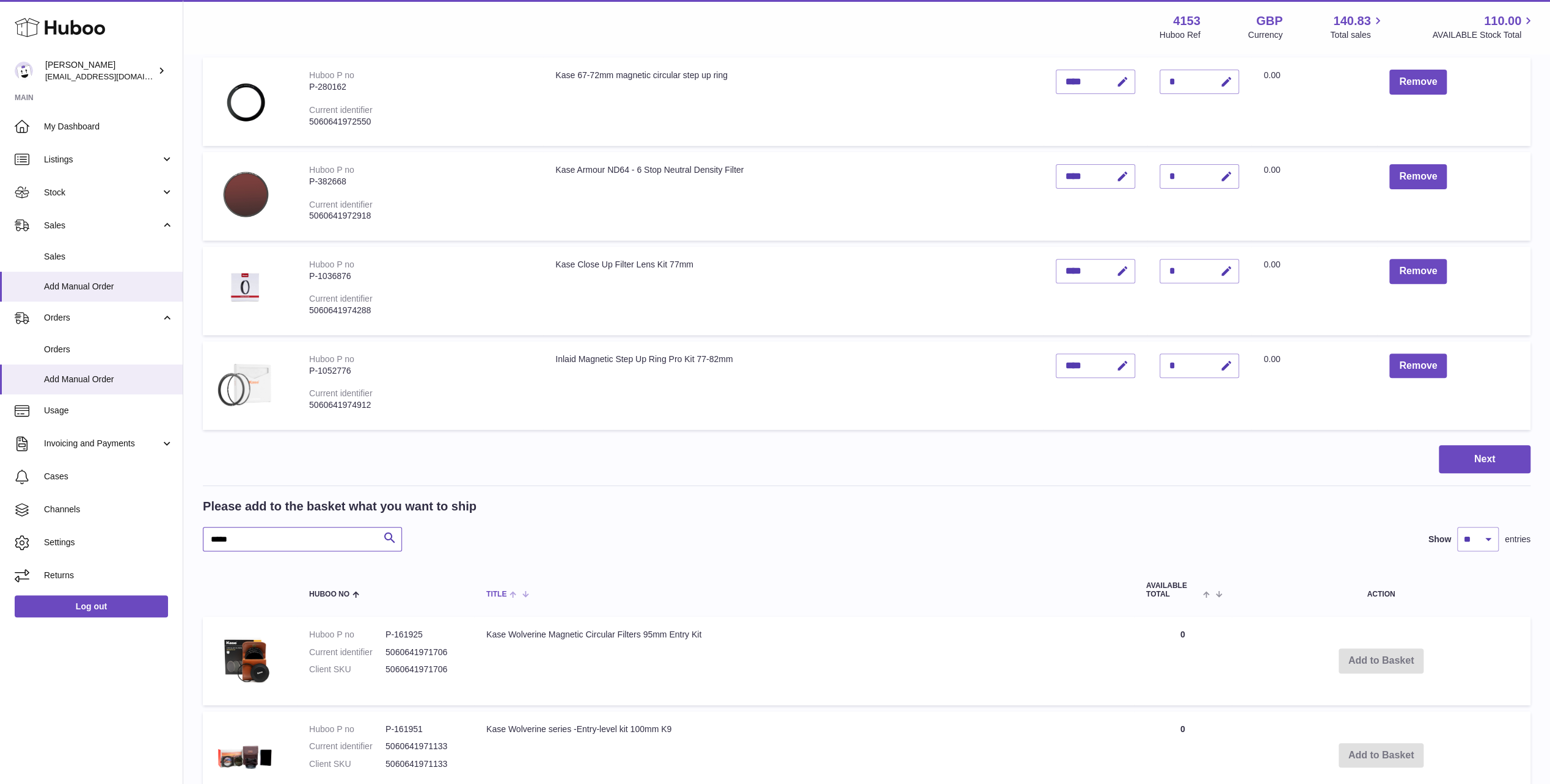
scroll to position [611, 0]
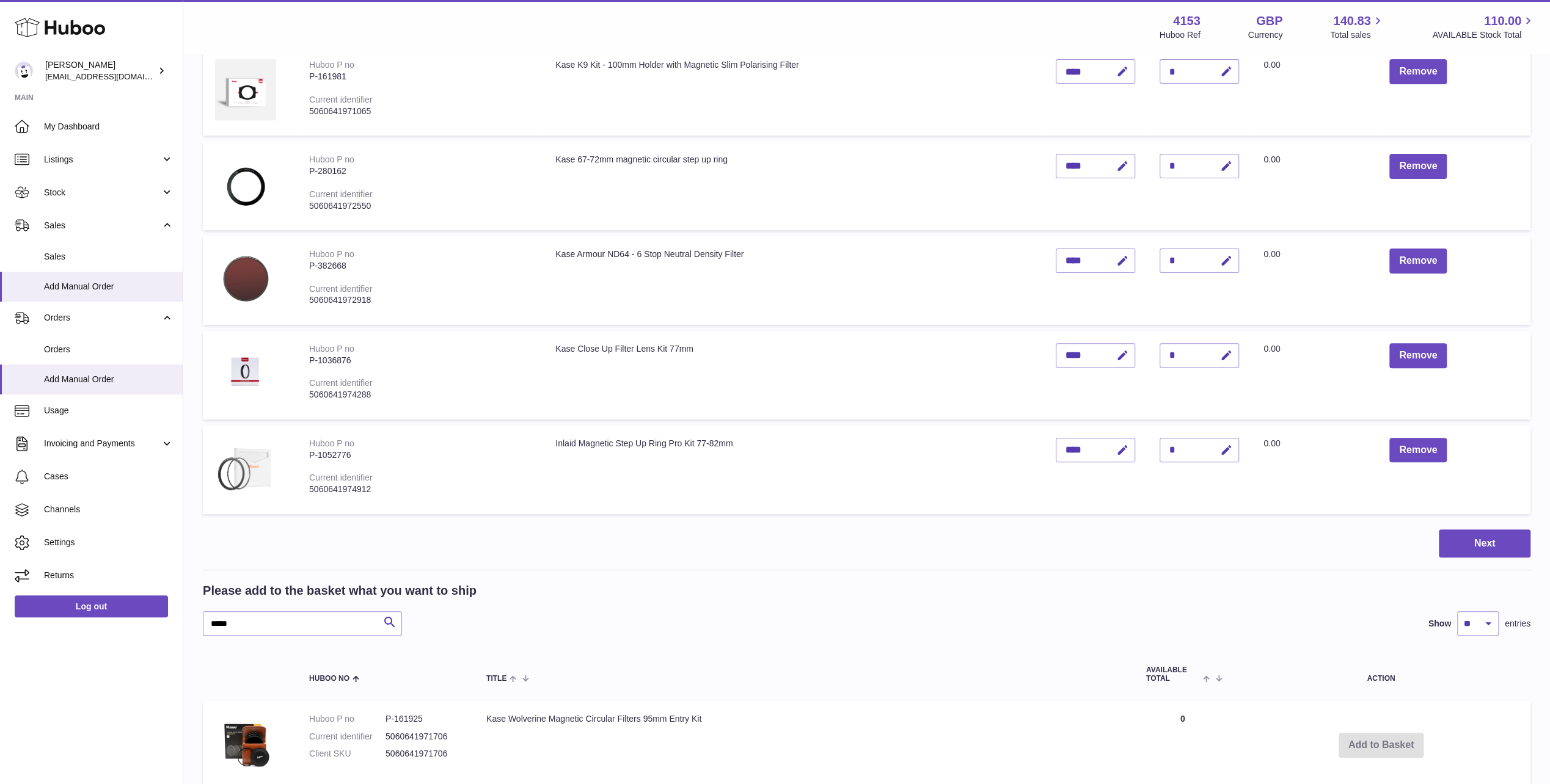
scroll to position [183, 0]
